Goal: Information Seeking & Learning: Learn about a topic

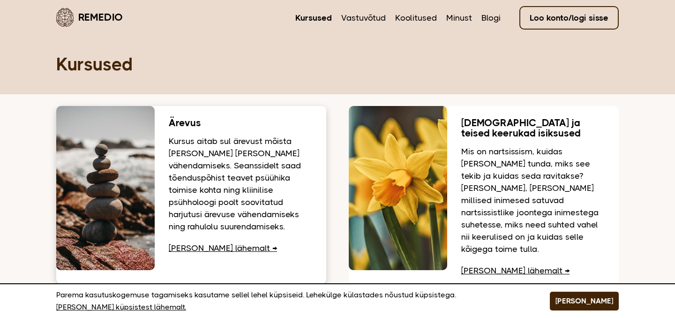
scroll to position [2, 0]
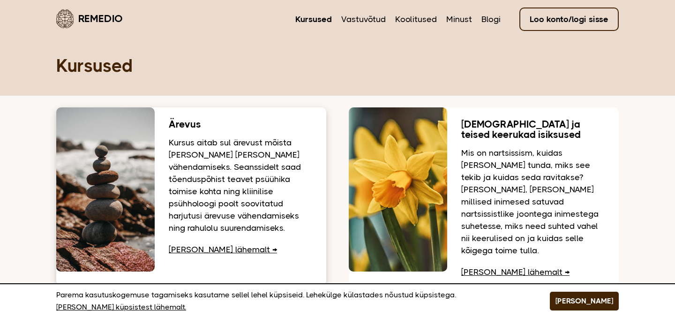
click at [212, 245] on link "Loe lähemalt" at bounding box center [223, 249] width 108 height 9
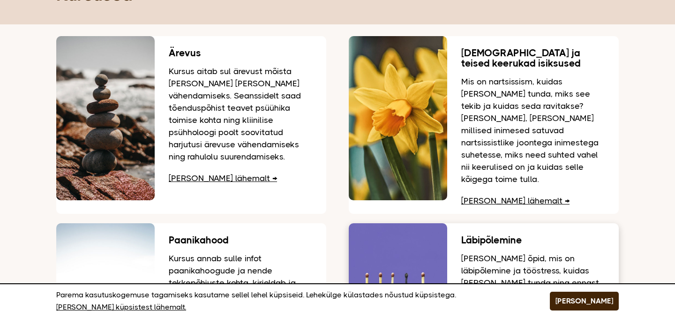
scroll to position [74, 0]
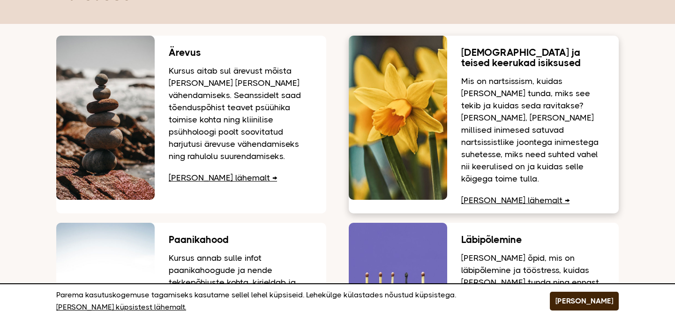
click at [483, 195] on link "Loe lähemalt" at bounding box center [515, 199] width 108 height 9
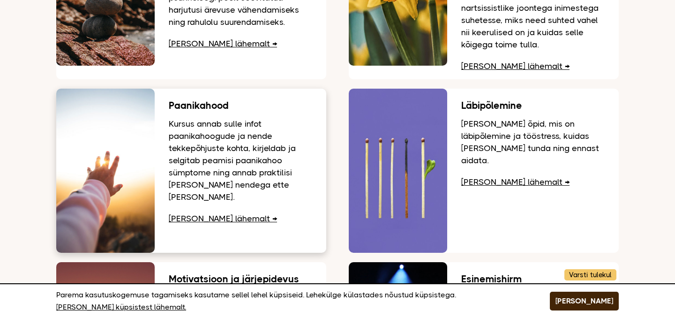
click at [204, 214] on link "Loe lähemalt" at bounding box center [223, 218] width 108 height 9
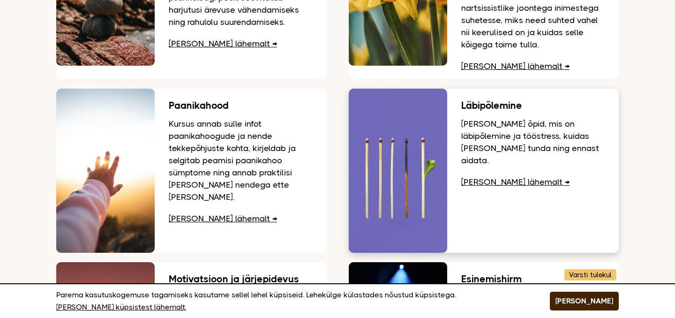
click at [470, 177] on link "Loe lähemalt" at bounding box center [515, 181] width 108 height 9
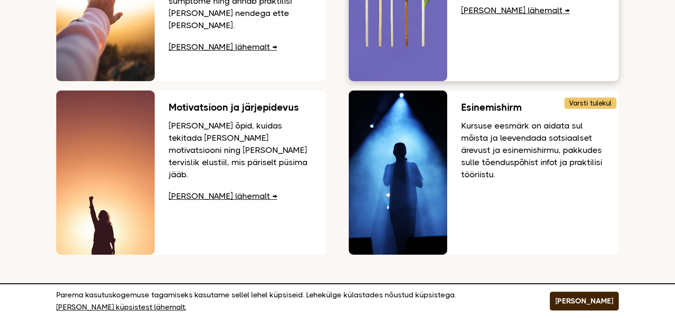
scroll to position [380, 0]
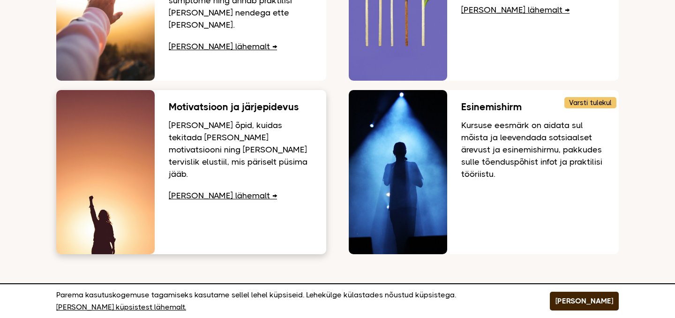
click at [215, 191] on link "Loe lähemalt" at bounding box center [223, 195] width 108 height 9
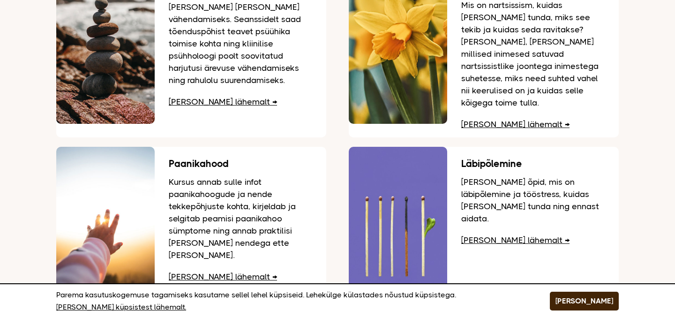
scroll to position [0, 0]
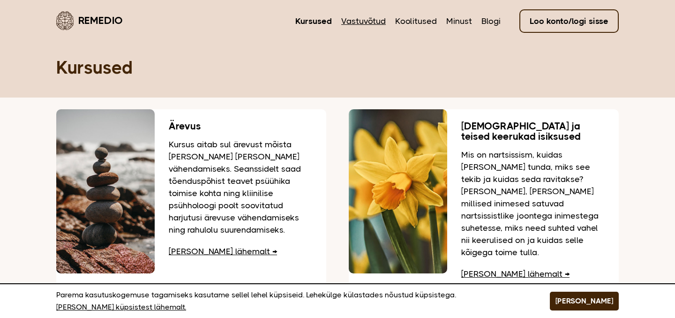
click at [357, 19] on link "Vastuvõtud" at bounding box center [363, 21] width 45 height 12
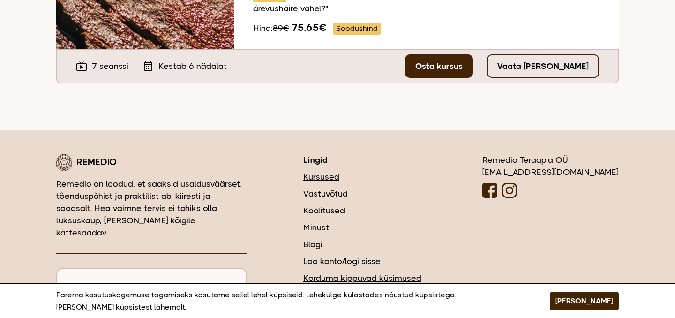
scroll to position [537, 0]
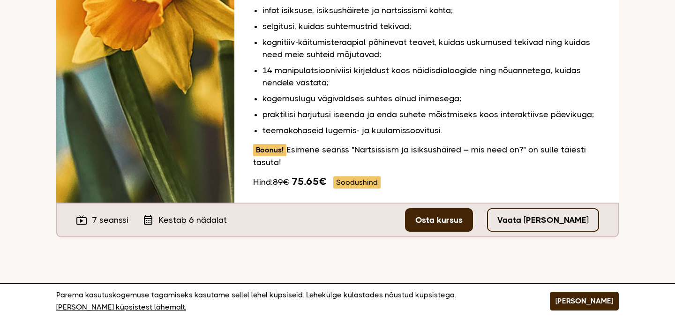
scroll to position [319, 0]
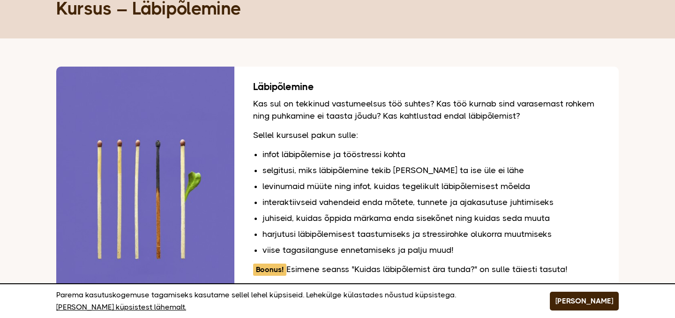
scroll to position [79, 0]
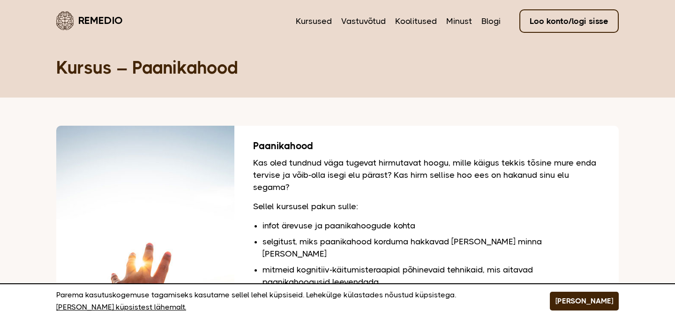
scroll to position [139, 0]
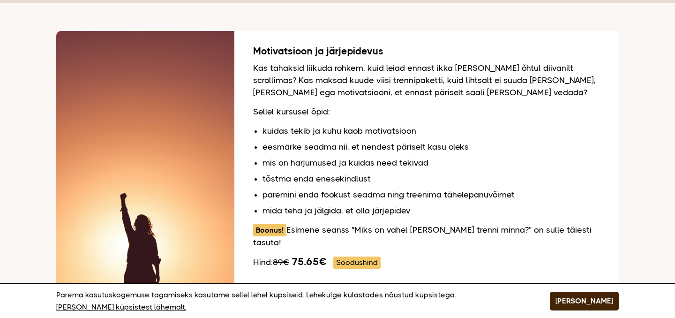
scroll to position [93, 0]
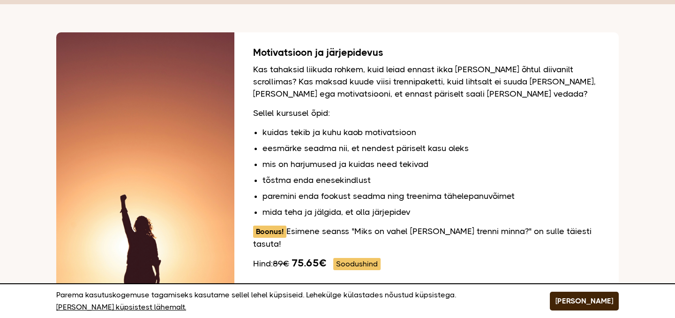
click at [427, 137] on li "kuidas tekib ja kuhu kaob motivatsioon" at bounding box center [432, 132] width 338 height 12
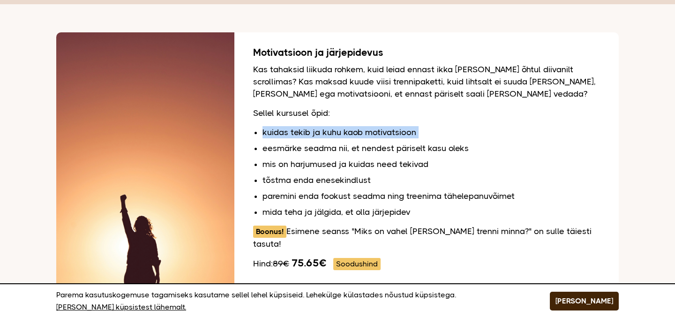
click at [427, 137] on li "kuidas tekib ja kuhu kaob motivatsioon" at bounding box center [432, 132] width 338 height 12
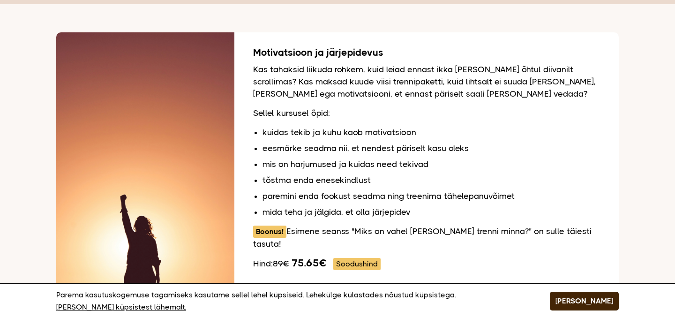
click at [426, 148] on li "eesmärke seadma nii, et nendest päriselt kasu oleks" at bounding box center [432, 148] width 338 height 12
click at [390, 171] on ul "kuidas tekib ja kuhu kaob motivatsioon eesmärke seadma nii, et nendest päriselt…" at bounding box center [432, 172] width 338 height 92
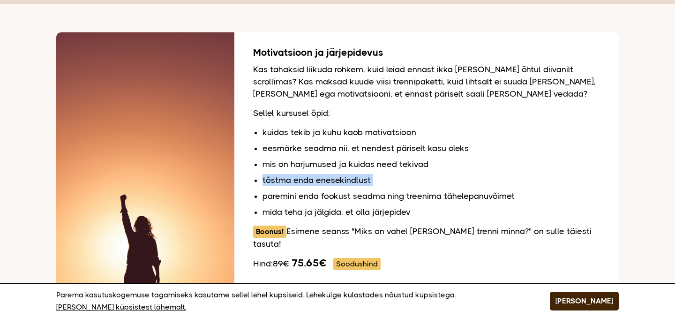
click at [390, 171] on ul "kuidas tekib ja kuhu kaob motivatsioon eesmärke seadma nii, et nendest päriselt…" at bounding box center [432, 172] width 338 height 92
click at [390, 162] on li "mis on harjumused ja kuidas need tekivad" at bounding box center [432, 164] width 338 height 12
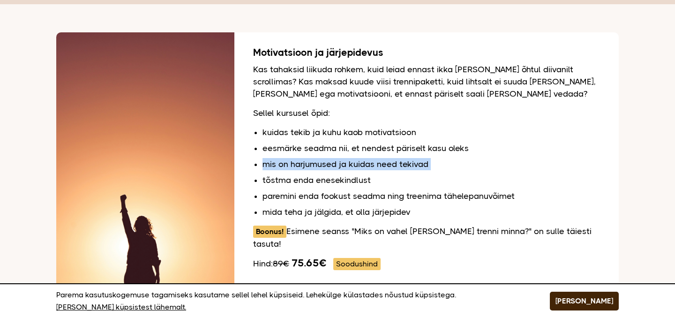
click at [390, 162] on li "mis on harjumused ja kuidas need tekivad" at bounding box center [432, 164] width 338 height 12
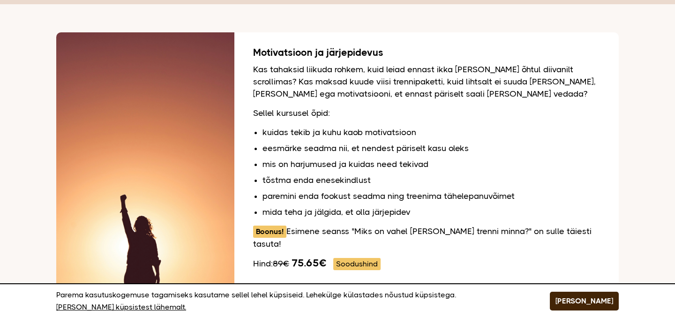
click at [388, 194] on li "paremini enda fookust seadma ning treenima tähelepanuvõimet" at bounding box center [432, 196] width 338 height 12
click at [388, 193] on li "paremini enda fookust seadma ning treenima tähelepanuvõimet" at bounding box center [432, 196] width 338 height 12
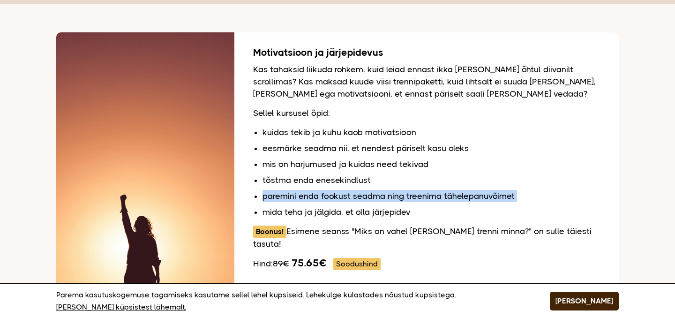
click at [388, 193] on li "paremini enda fookust seadma ning treenima tähelepanuvõimet" at bounding box center [432, 196] width 338 height 12
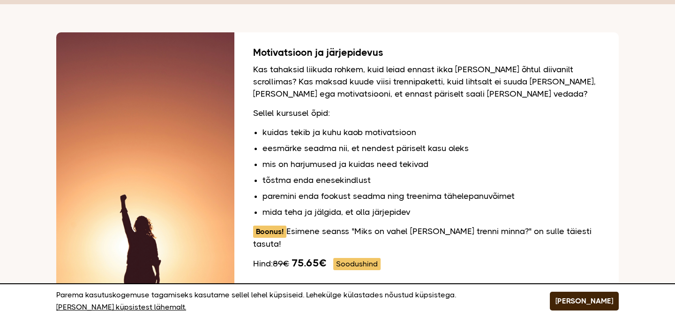
click at [390, 166] on li "mis on harjumused ja kuidas need tekivad" at bounding box center [432, 164] width 338 height 12
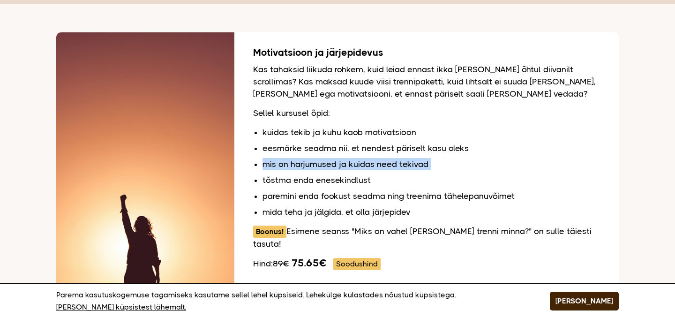
click at [390, 166] on li "mis on harjumused ja kuidas need tekivad" at bounding box center [432, 164] width 338 height 12
click at [390, 172] on ul "kuidas tekib ja kuhu kaob motivatsioon eesmärke seadma nii, et nendest päriselt…" at bounding box center [432, 172] width 338 height 92
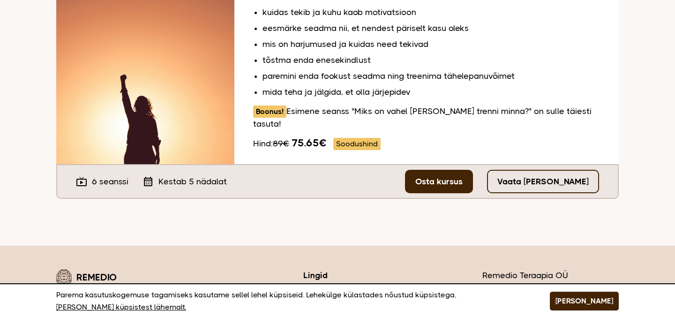
scroll to position [222, 0]
